Goal: Task Accomplishment & Management: Complete application form

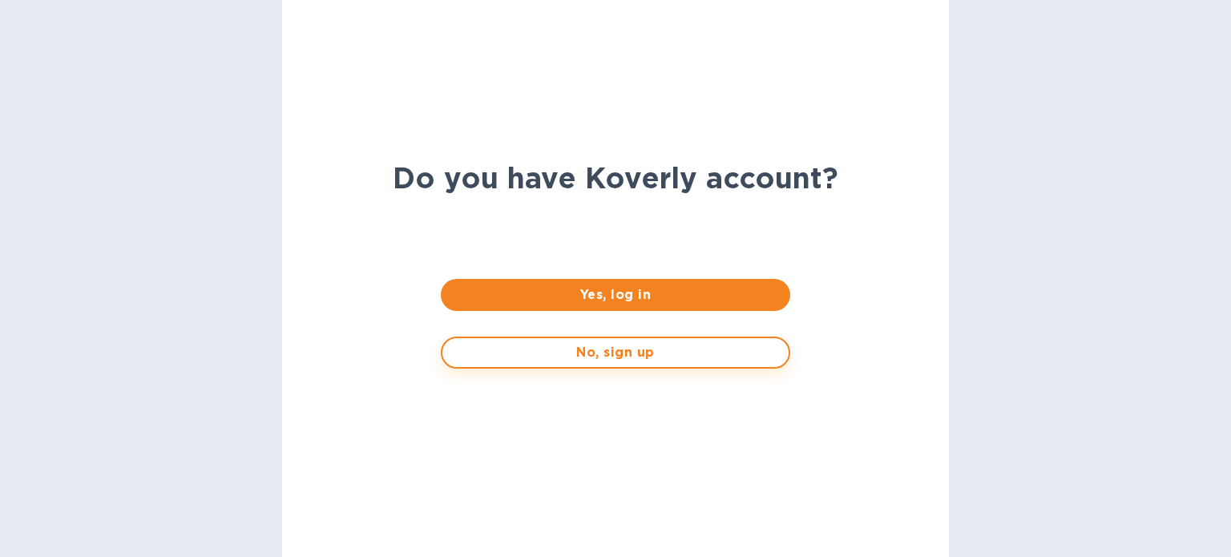
click at [584, 350] on span "No, sign up" at bounding box center [615, 352] width 320 height 19
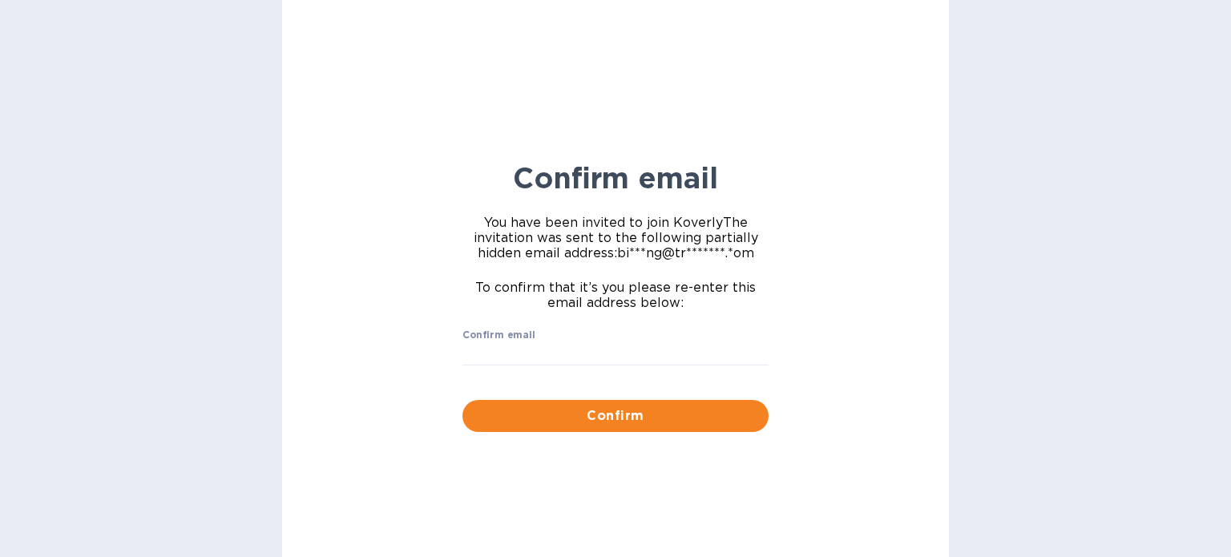
click at [526, 340] on label "Confirm email" at bounding box center [499, 335] width 73 height 10
click at [526, 342] on input "Confirm email" at bounding box center [616, 354] width 306 height 24
type input "b"
paste input "[EMAIL_ADDRESS][DOMAIN_NAME]"
click at [527, 353] on input "[EMAIL_ADDRESS][DOMAIN_NAME]" at bounding box center [616, 354] width 306 height 24
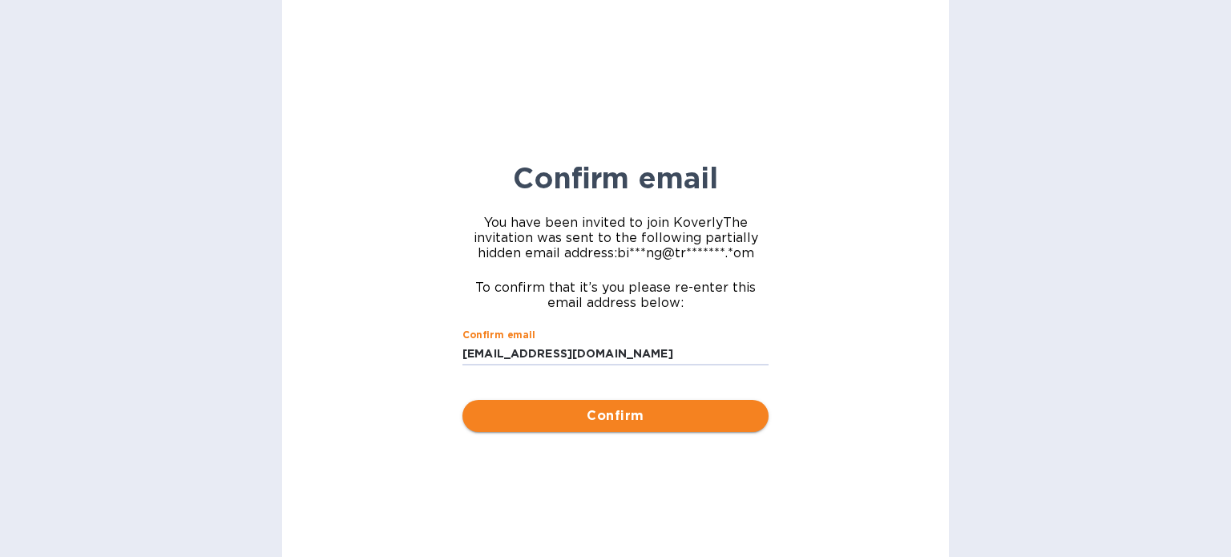
type input "[EMAIL_ADDRESS][DOMAIN_NAME]"
click at [596, 412] on span "Confirm" at bounding box center [615, 415] width 281 height 19
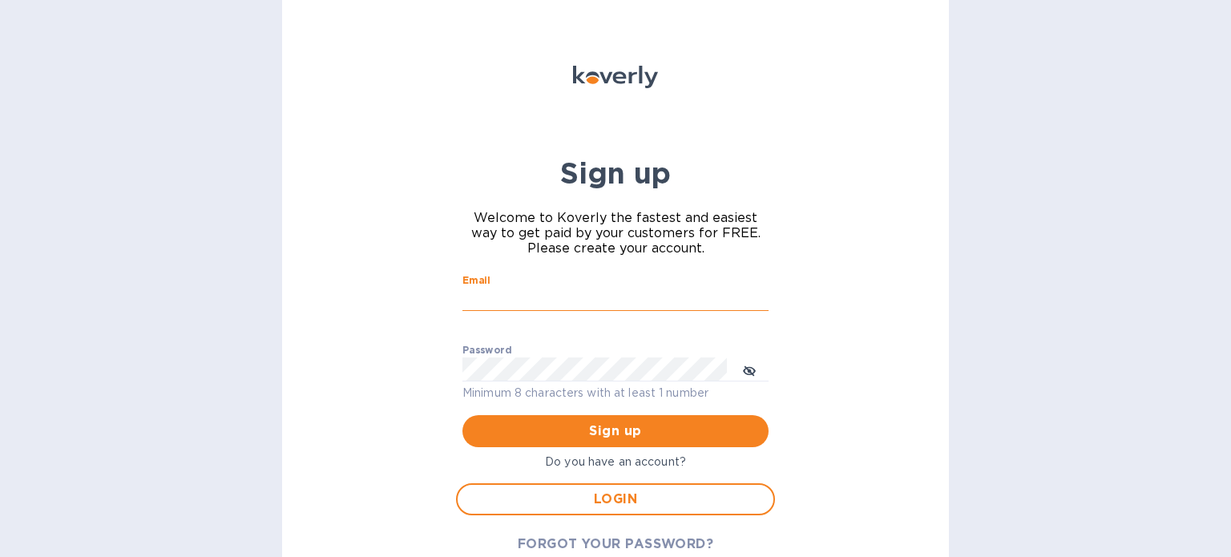
click at [483, 305] on input "Email" at bounding box center [616, 300] width 306 height 24
paste input "[EMAIL_ADDRESS][DOMAIN_NAME]"
click at [487, 305] on input "billing@trinitycb.com" at bounding box center [616, 300] width 306 height 24
type input "billing@trinitycb.com"
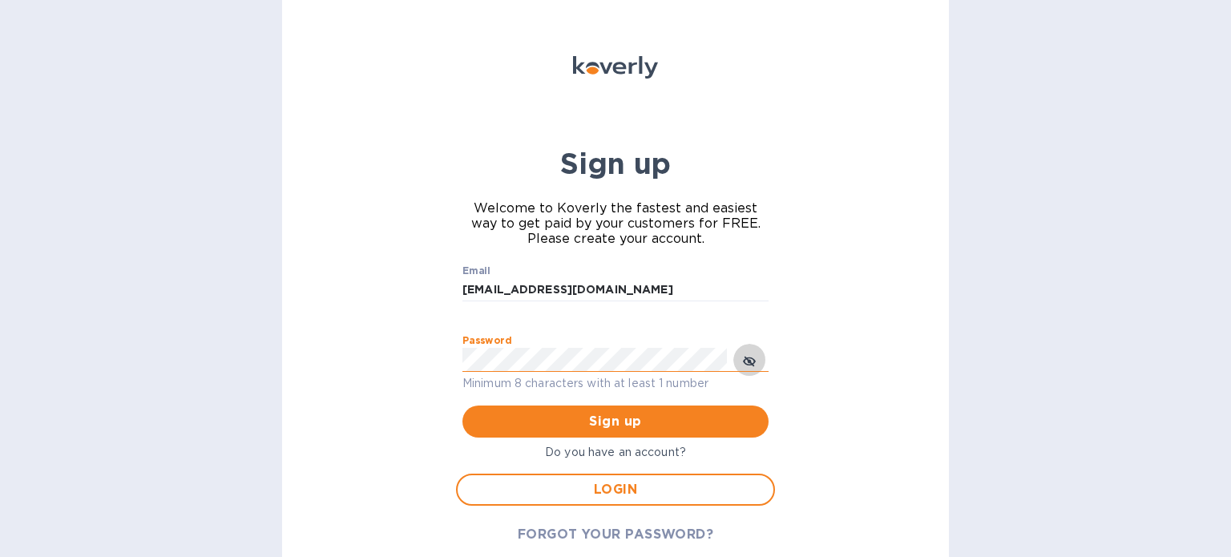
click at [757, 357] on button "toggle password visibility" at bounding box center [749, 360] width 32 height 32
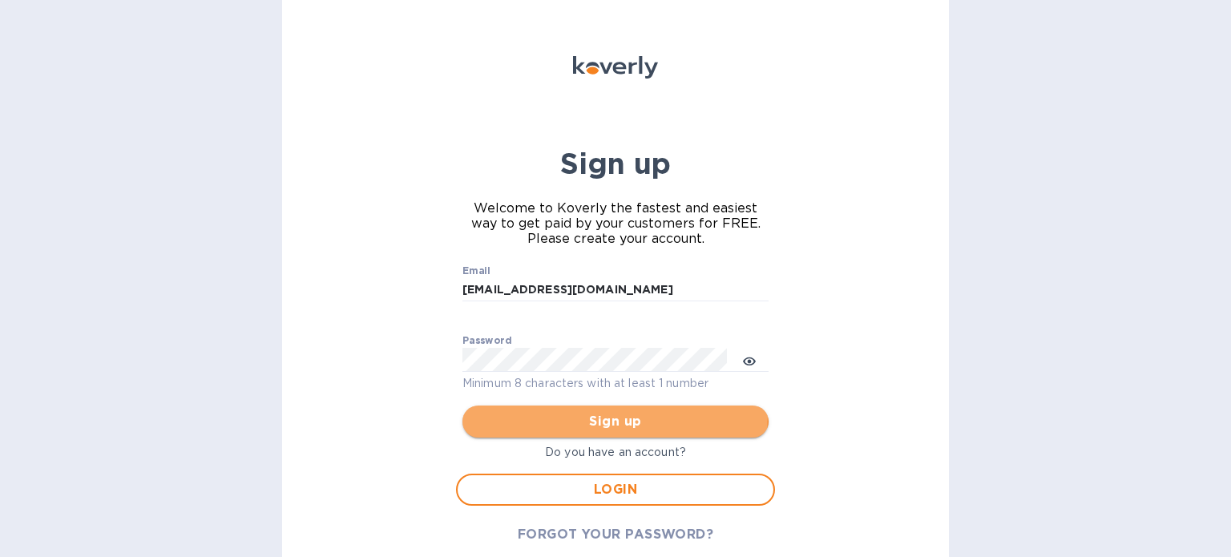
click at [608, 415] on span "Sign up" at bounding box center [615, 421] width 281 height 19
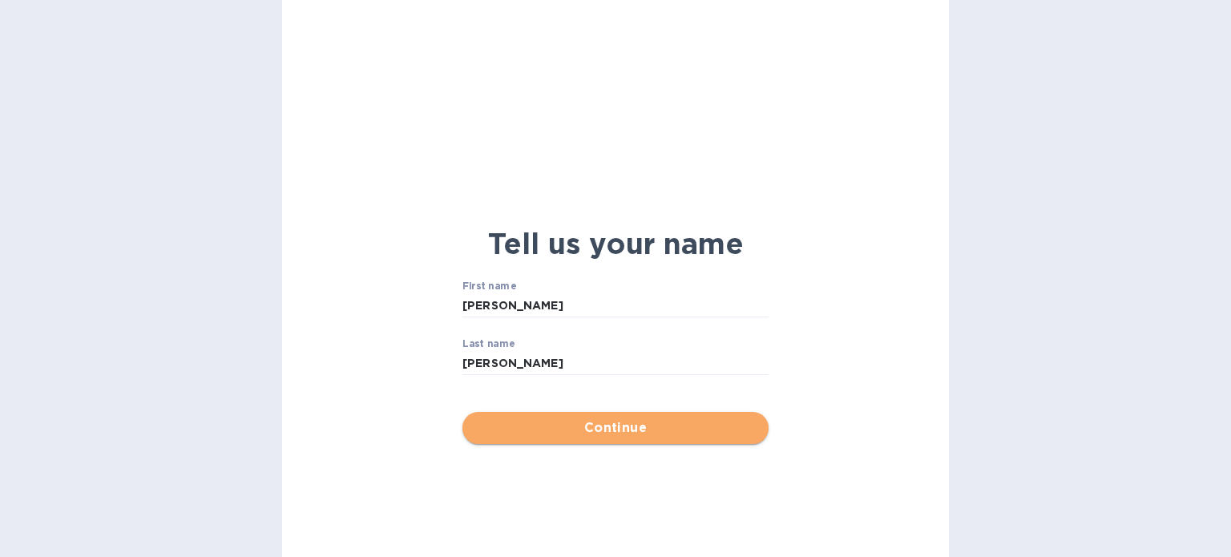
click at [652, 436] on span "Continue" at bounding box center [615, 427] width 281 height 19
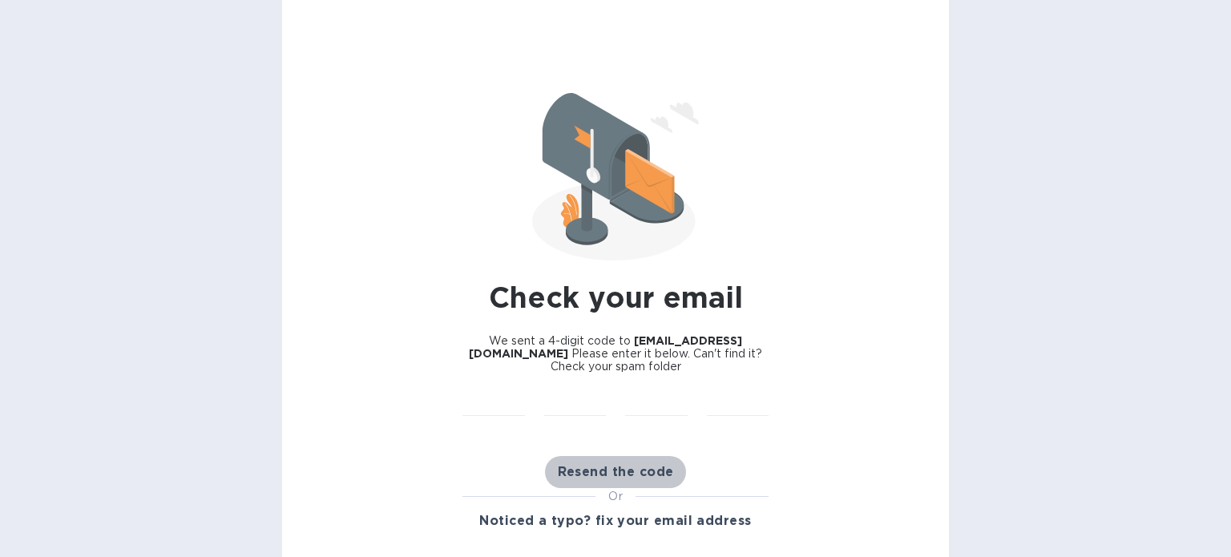
click at [609, 475] on span "Resend the code" at bounding box center [616, 472] width 116 height 19
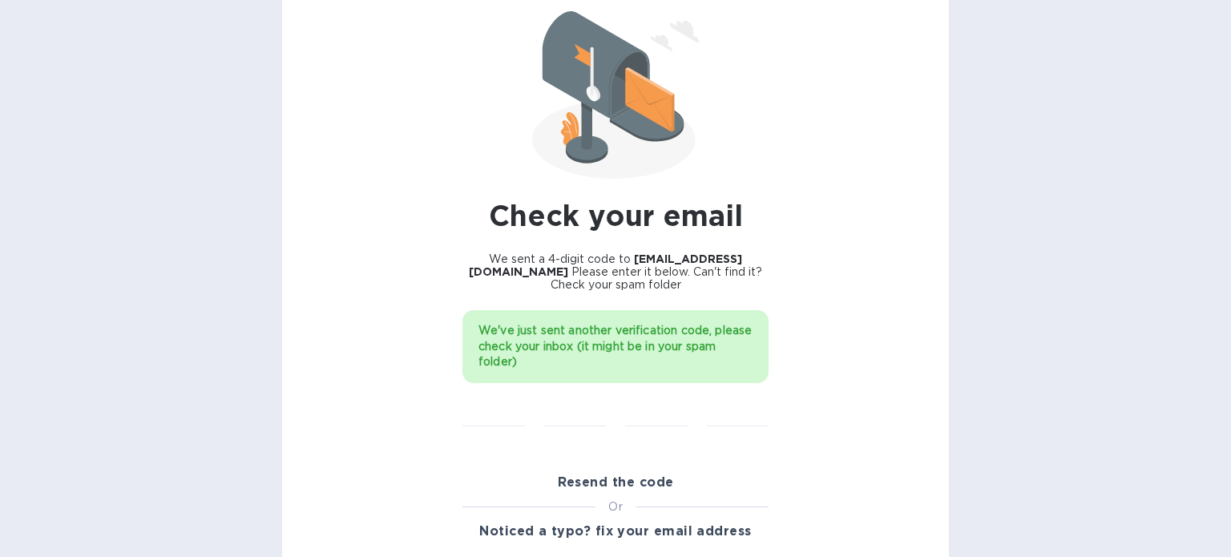
scroll to position [83, 0]
click at [586, 422] on input "text" at bounding box center [575, 414] width 63 height 24
click at [487, 418] on input "text" at bounding box center [494, 414] width 63 height 24
paste input "8168"
type input "8"
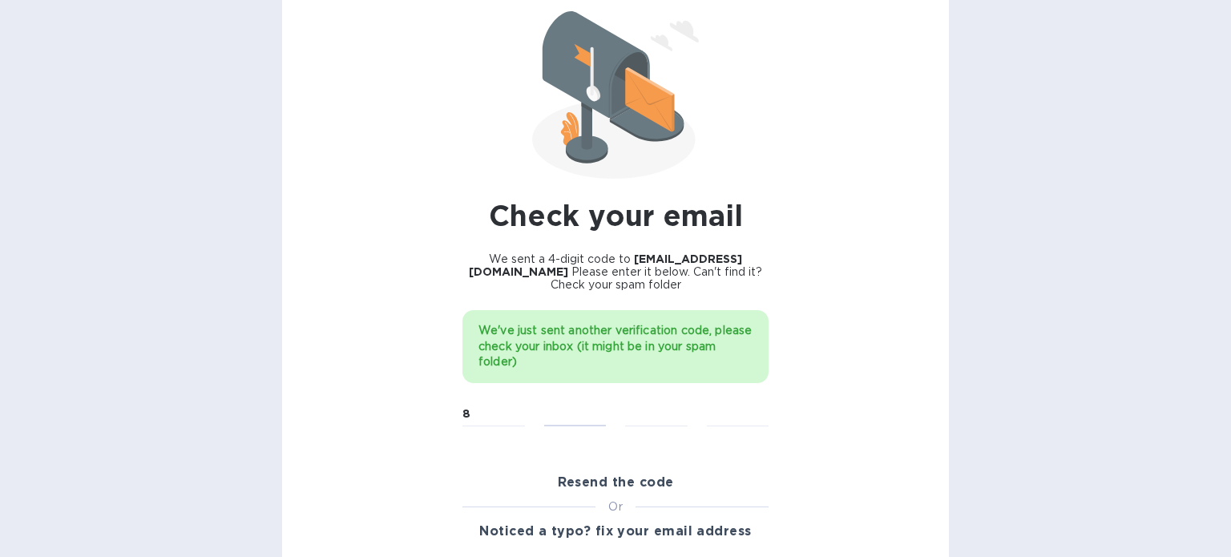
type input "1"
type input "6"
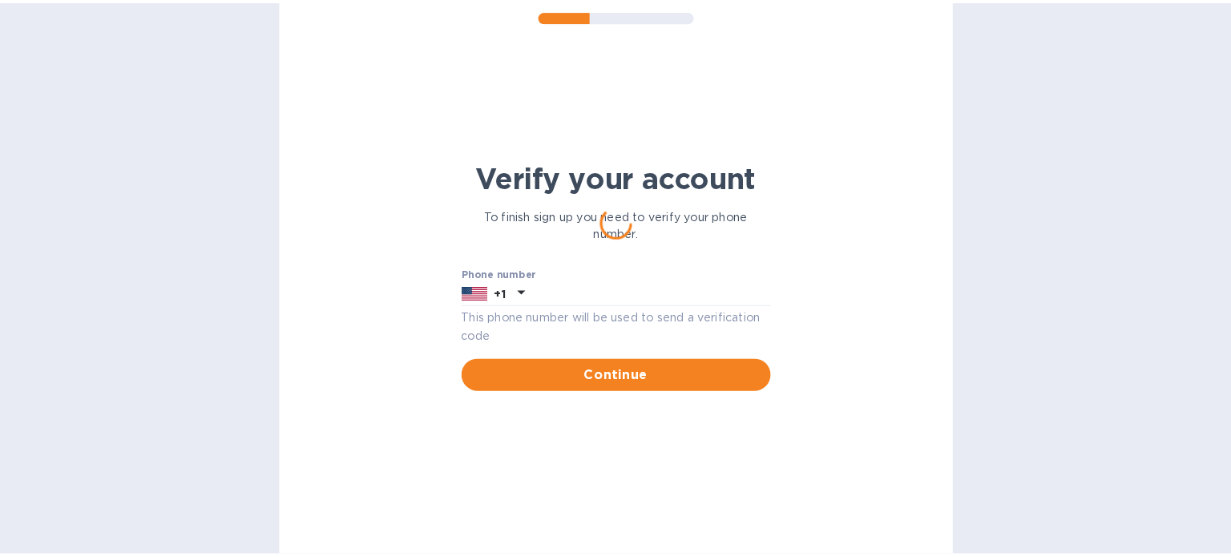
scroll to position [0, 0]
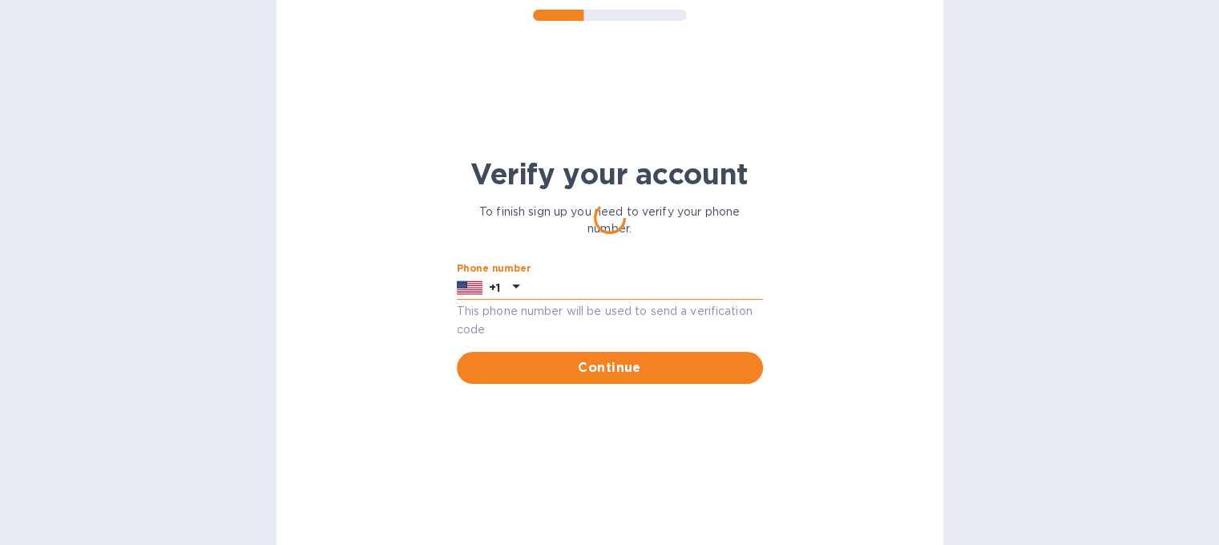
click at [561, 279] on input "text" at bounding box center [644, 288] width 237 height 24
drag, startPoint x: 637, startPoint y: 293, endPoint x: 535, endPoint y: 297, distance: 102.7
click at [535, 297] on input "7863506327" at bounding box center [644, 288] width 237 height 24
type input "7863506327"
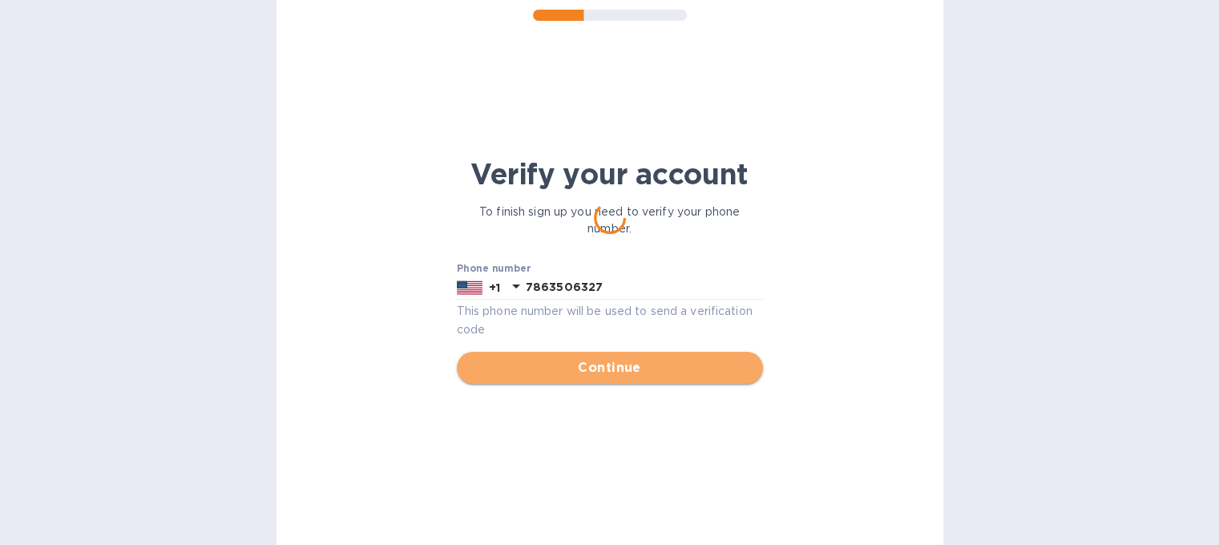
click at [571, 368] on span "Continue" at bounding box center [610, 367] width 281 height 19
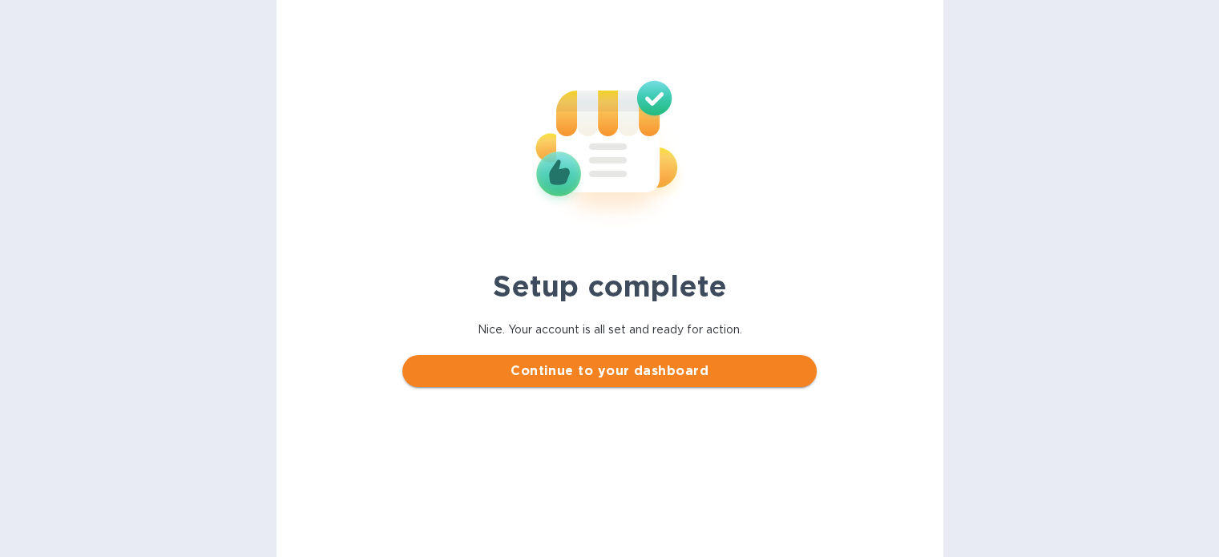
click at [564, 365] on span "Continue to your dashboard" at bounding box center [609, 371] width 389 height 19
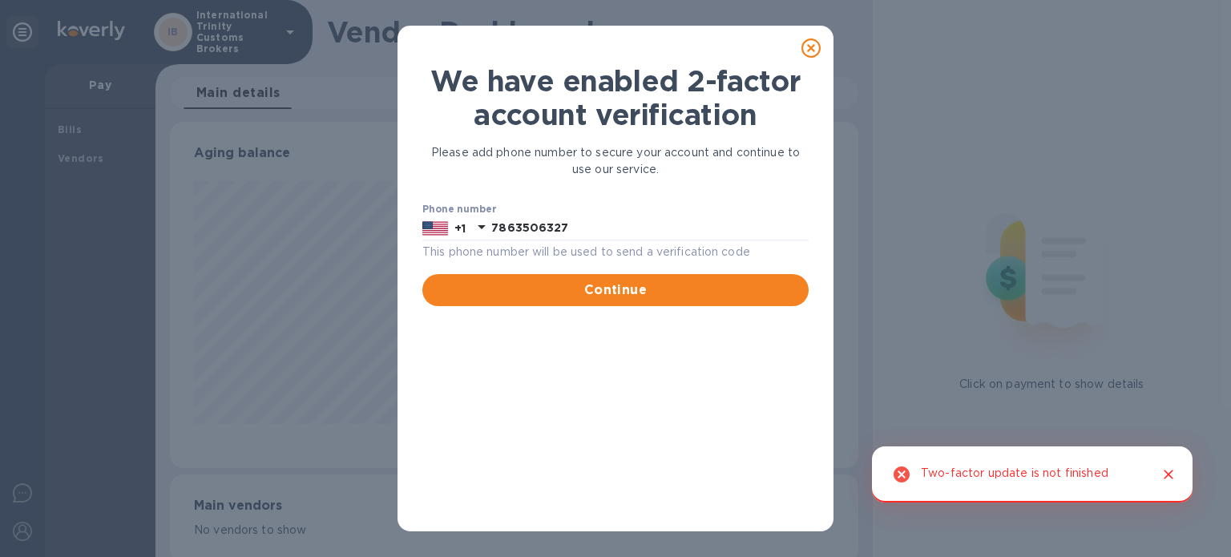
scroll to position [346, 682]
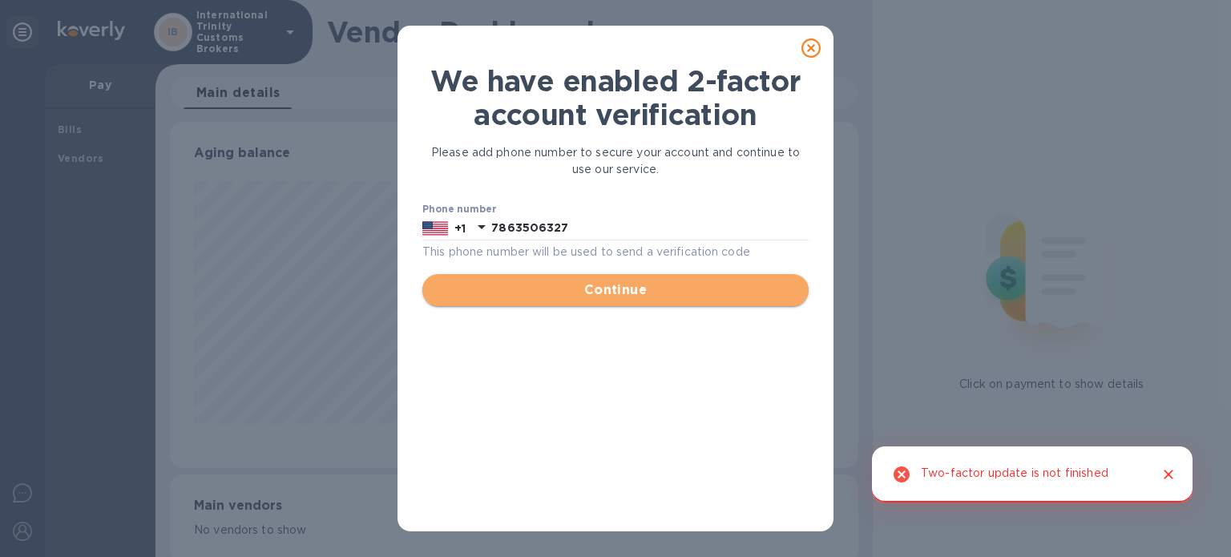
click at [646, 288] on span "Continue" at bounding box center [615, 290] width 361 height 19
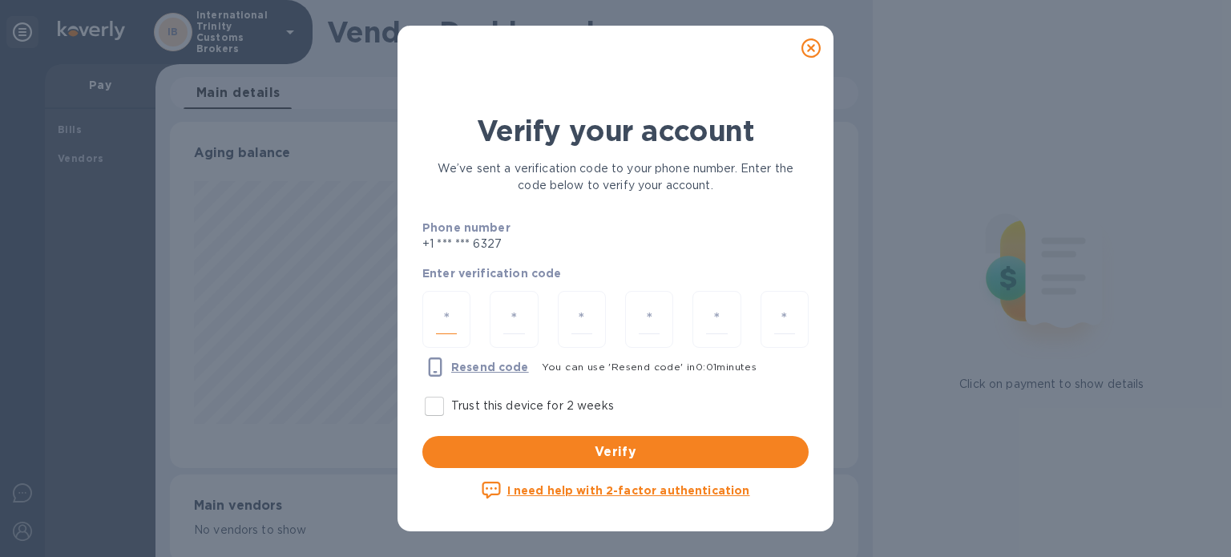
click at [455, 317] on input "number" at bounding box center [446, 320] width 21 height 30
type input "1"
type input "2"
type input "5"
type input "3"
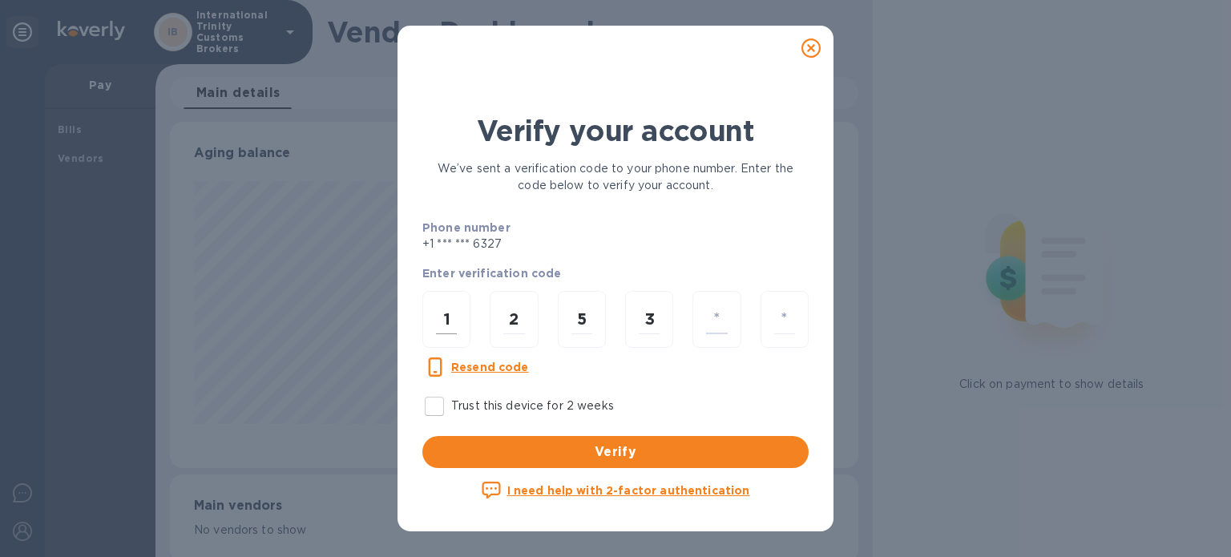
type input "8"
type input "1"
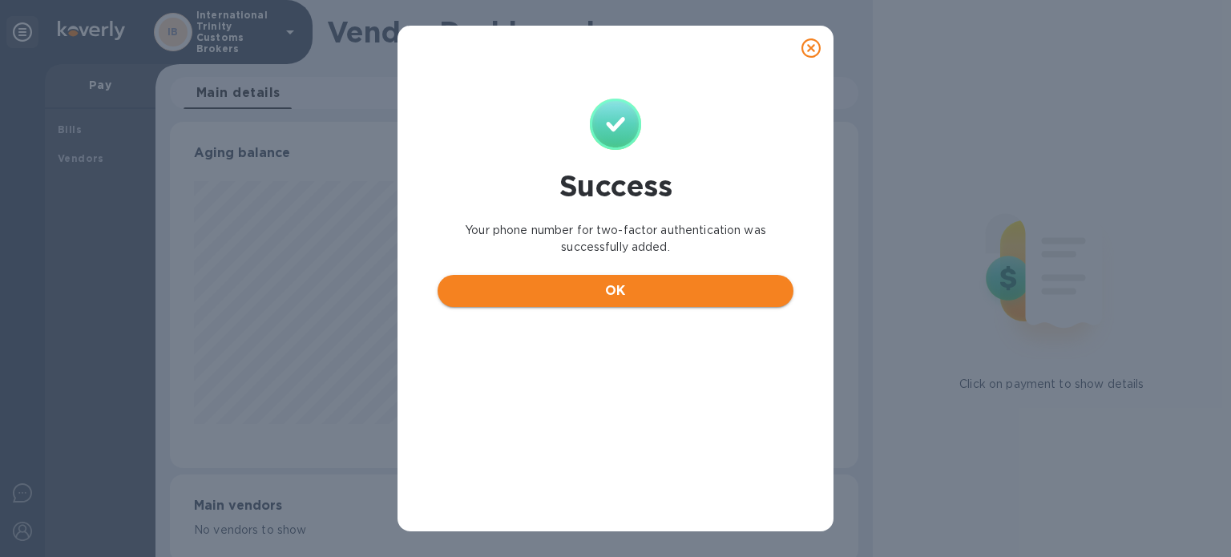
click at [561, 299] on span "OK" at bounding box center [615, 290] width 330 height 19
